Goal: Task Accomplishment & Management: Manage account settings

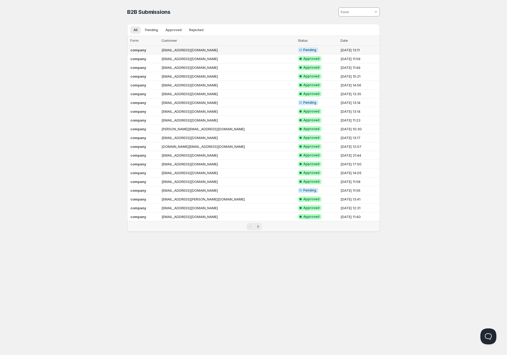
click at [219, 49] on td "[EMAIL_ADDRESS][DOMAIN_NAME]" at bounding box center [228, 50] width 137 height 9
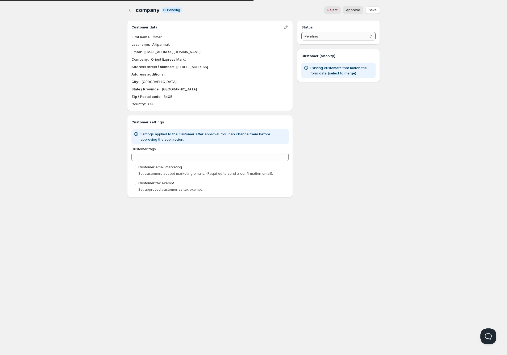
click at [335, 36] on select "Pending Approved Rejected Ignored Spam" at bounding box center [338, 36] width 74 height 9
select select "1"
click at [301, 32] on select "Pending Approved Rejected Ignored Spam" at bounding box center [338, 36] width 74 height 9
click at [369, 10] on span "Save" at bounding box center [373, 10] width 8 height 4
